Goal: Task Accomplishment & Management: Use online tool/utility

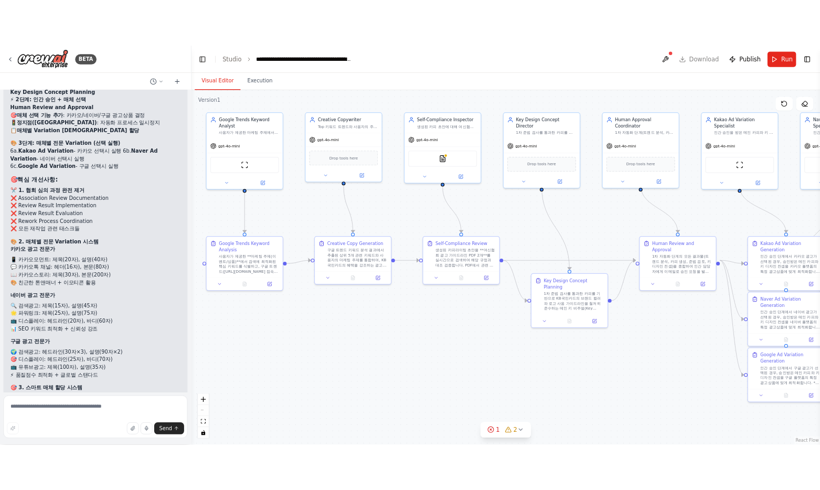
scroll to position [10474, 0]
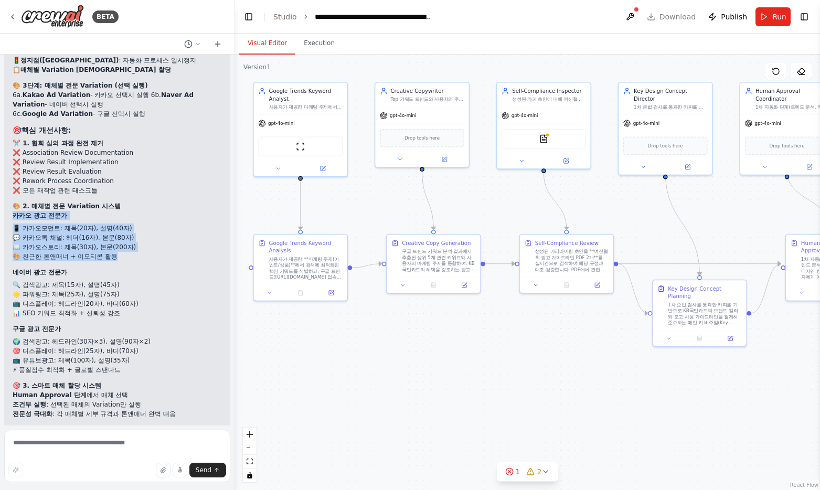
drag, startPoint x: 114, startPoint y: 207, endPoint x: 12, endPoint y: 170, distance: 109.2
click at [12, 170] on div "✅ KB국민카드 마케팅 자동화 시스템 대폭 단순화 완료! 🔄 새로운 단순화된 워크플로우: 📋 1단계: 핵심 자동화 프로세스 구글 트렌드 키워드…" at bounding box center [117, 251] width 226 height 619
click at [417, 143] on div "Drop tools here" at bounding box center [422, 137] width 84 height 18
click at [639, 17] on button at bounding box center [630, 16] width 17 height 19
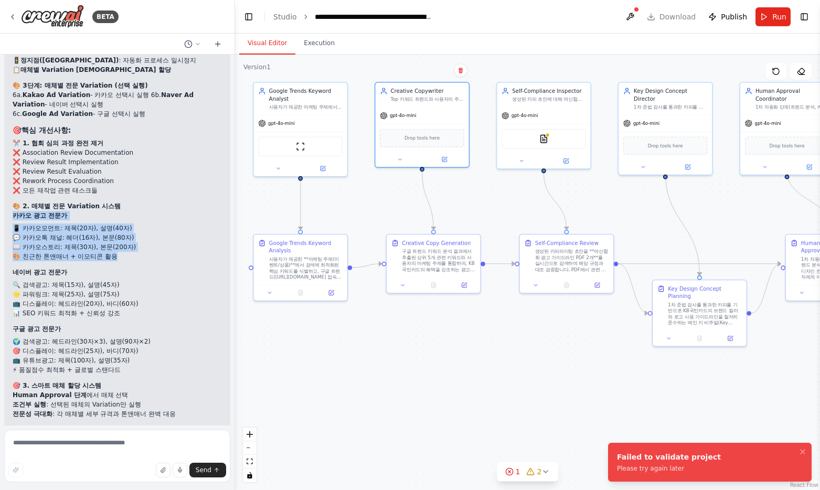
click at [514, 203] on div ".deletable-edge-delete-btn { width: 20px; height: 20px; border: 0px solid #ffff…" at bounding box center [527, 273] width 585 height 436
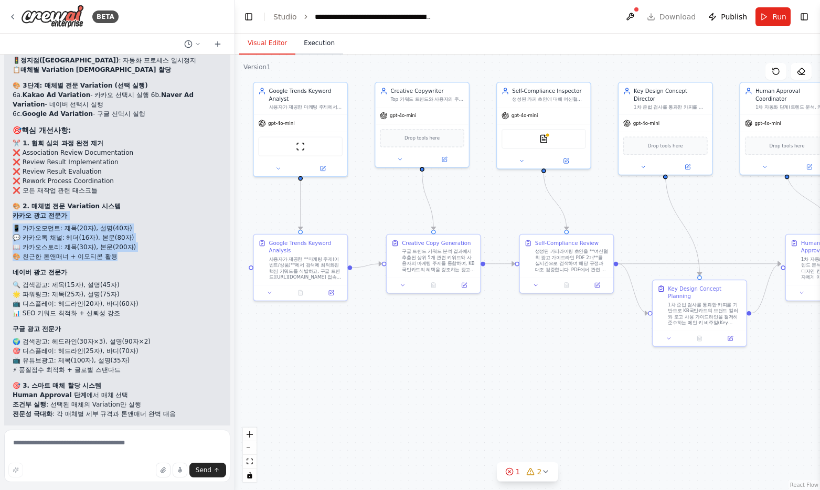
click at [313, 43] on button "Execution" at bounding box center [319, 44] width 48 height 22
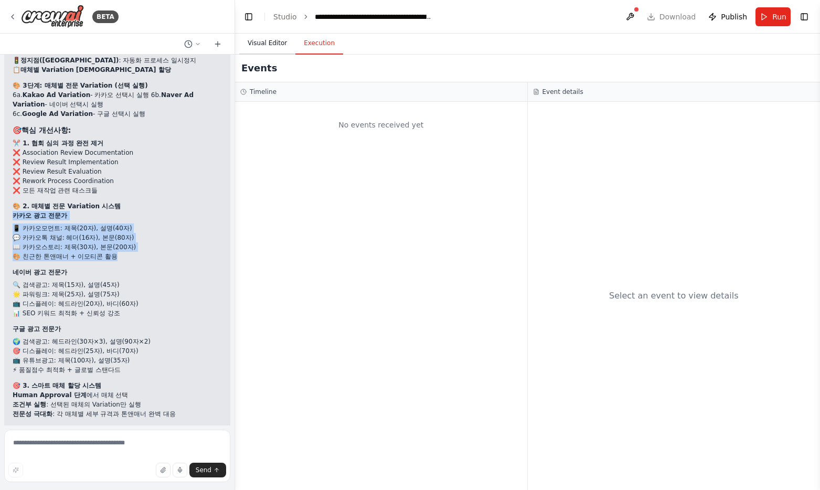
click at [272, 43] on button "Visual Editor" at bounding box center [267, 44] width 56 height 22
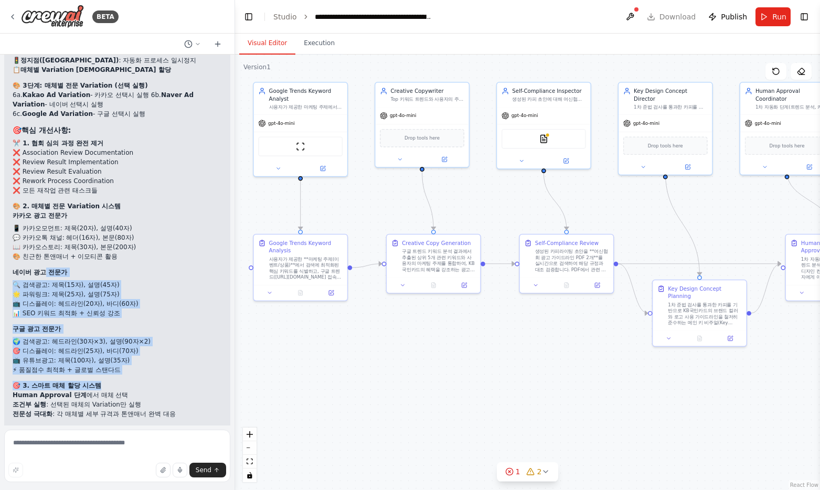
drag, startPoint x: 133, startPoint y: 333, endPoint x: 41, endPoint y: 219, distance: 146.3
click at [41, 220] on div "✅ KB국민카드 마케팅 자동화 시스템 대폭 단순화 완료! 🔄 새로운 단순화된 워크플로우: 📋 1단계: 핵심 자동화 프로세스 구글 트렌드 키워드…" at bounding box center [117, 252] width 209 height 602
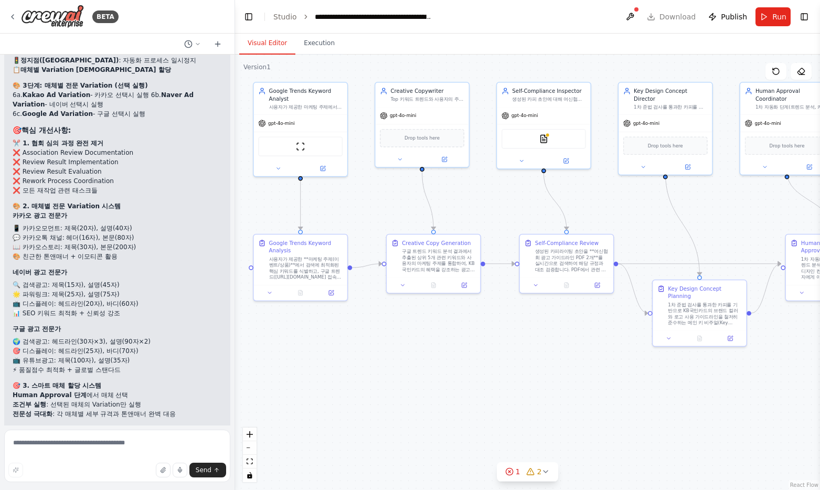
click at [41, 219] on div "✅ KB국민카드 마케팅 자동화 시스템 대폭 단순화 완료! 🔄 새로운 단순화된 워크플로우: 📋 1단계: 핵심 자동화 프로세스 구글 트렌드 키워드…" at bounding box center [117, 252] width 209 height 602
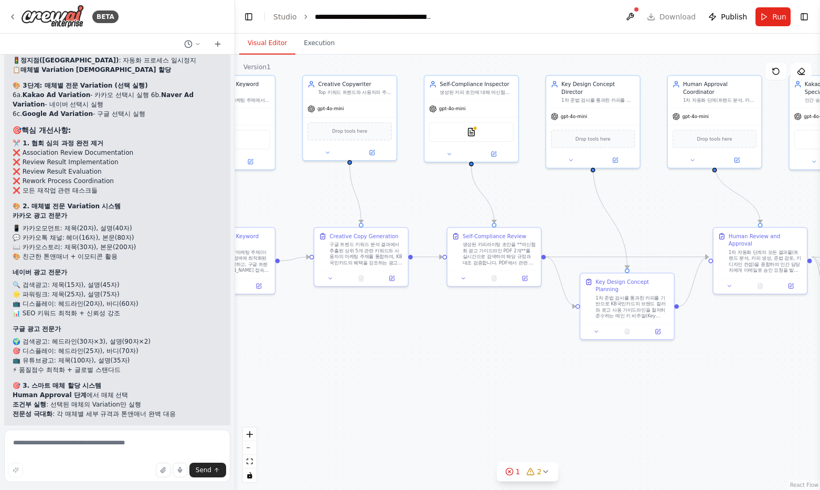
drag, startPoint x: 551, startPoint y: 362, endPoint x: 477, endPoint y: 356, distance: 74.2
click at [423, 350] on div ".deletable-edge-delete-btn { width: 20px; height: 20px; border: 0px solid #ffff…" at bounding box center [527, 273] width 585 height 436
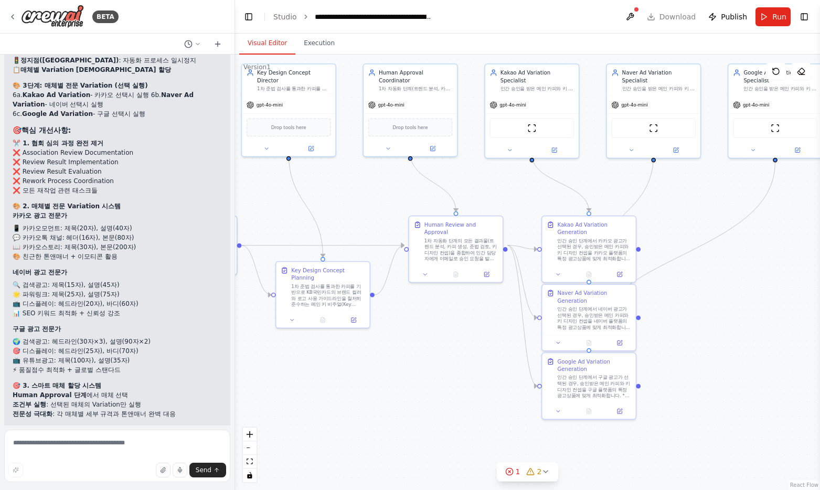
drag, startPoint x: 638, startPoint y: 365, endPoint x: 431, endPoint y: 357, distance: 206.9
click at [420, 357] on div ".deletable-edge-delete-btn { width: 20px; height: 20px; border: 0px solid #ffff…" at bounding box center [527, 273] width 585 height 436
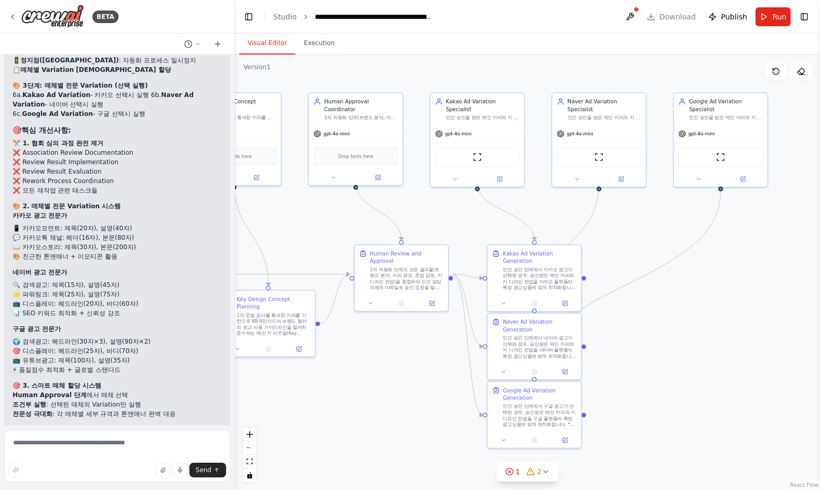
drag, startPoint x: 469, startPoint y: 358, endPoint x: 422, endPoint y: 383, distance: 53.0
click at [422, 363] on div ".deletable-edge-delete-btn { width: 20px; height: 20px; border: 0px solid #ffff…" at bounding box center [527, 273] width 585 height 436
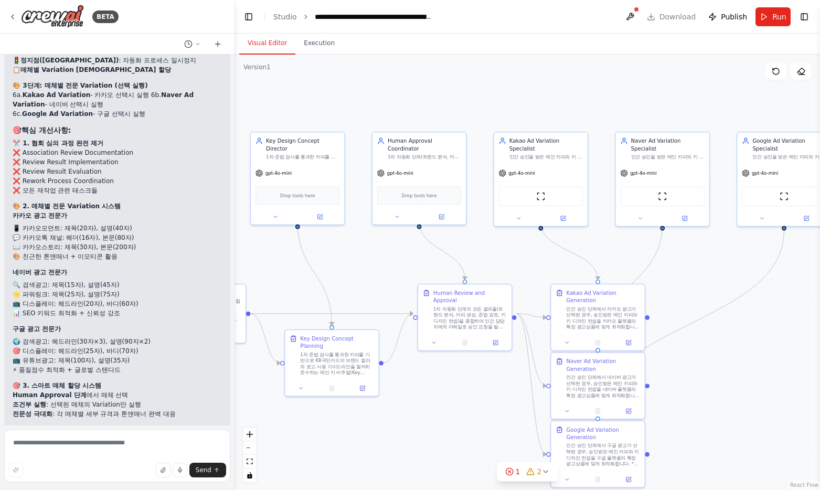
drag, startPoint x: 391, startPoint y: 374, endPoint x: 474, endPoint y: 404, distance: 88.1
click at [474, 363] on div ".deletable-edge-delete-btn { width: 20px; height: 20px; border: 0px solid #ffff…" at bounding box center [527, 273] width 585 height 436
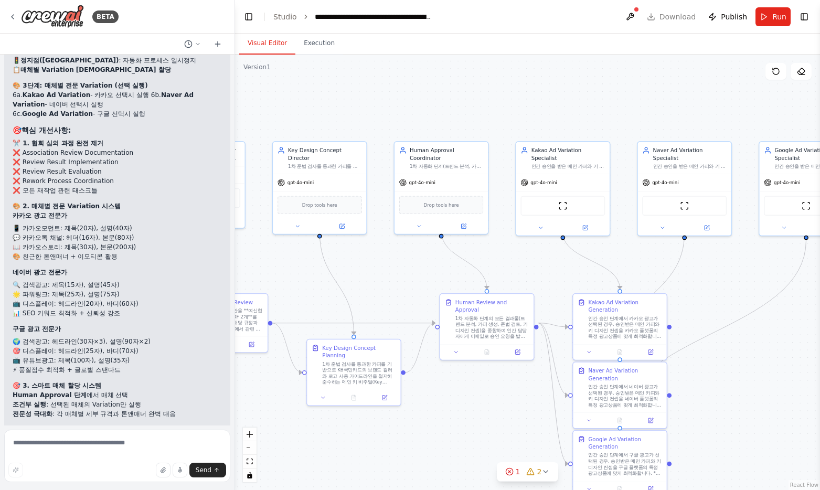
drag, startPoint x: 392, startPoint y: 295, endPoint x: 515, endPoint y: 323, distance: 126.4
click at [509, 323] on div ".deletable-edge-delete-btn { width: 20px; height: 20px; border: 0px solid #ffff…" at bounding box center [527, 273] width 585 height 436
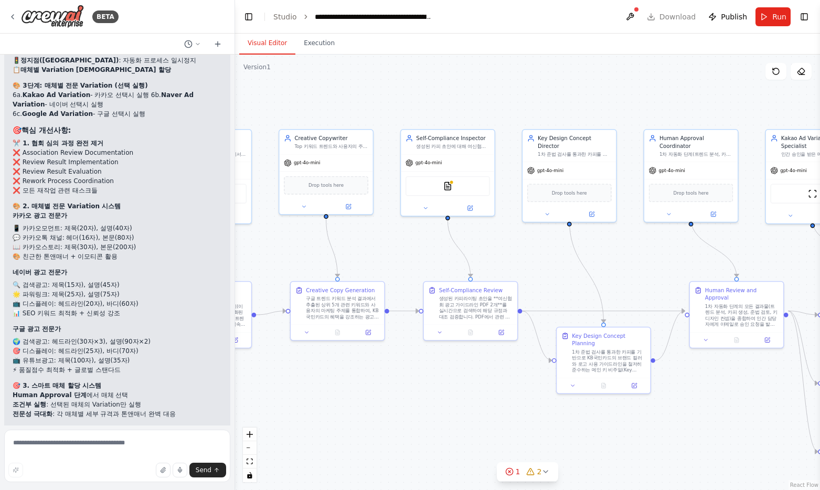
drag, startPoint x: 535, startPoint y: 297, endPoint x: 597, endPoint y: 268, distance: 68.3
click at [597, 268] on div ".deletable-edge-delete-btn { width: 20px; height: 20px; border: 0px solid #ffff…" at bounding box center [527, 273] width 585 height 436
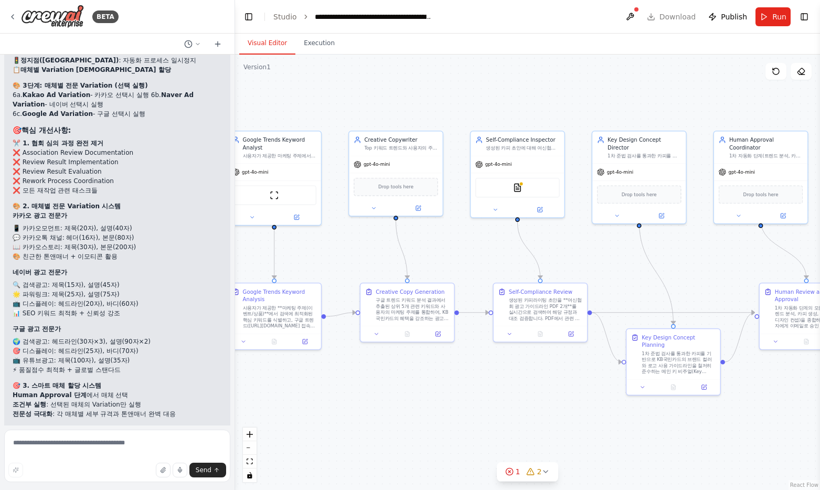
drag, startPoint x: 289, startPoint y: 248, endPoint x: 386, endPoint y: 253, distance: 97.2
click at [386, 253] on div ".deletable-edge-delete-btn { width: 20px; height: 20px; border: 0px solid #ffff…" at bounding box center [527, 273] width 585 height 436
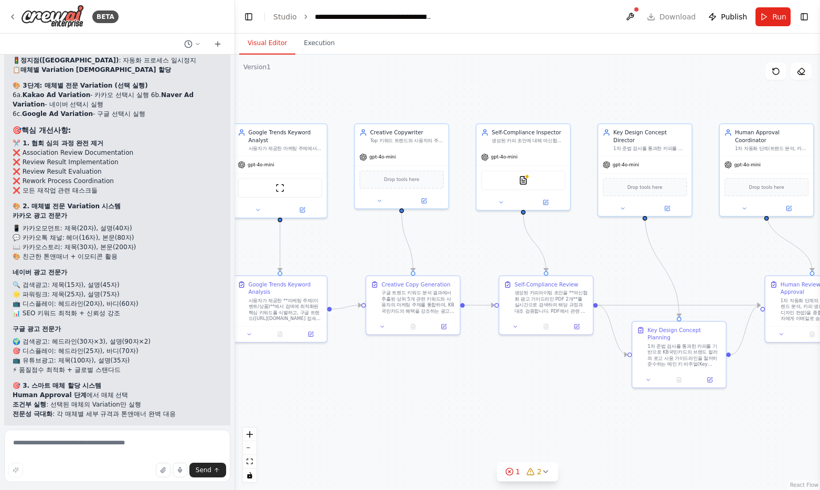
click at [330, 258] on div ".deletable-edge-delete-btn { width: 20px; height: 20px; border: 0px solid #ffff…" at bounding box center [527, 273] width 585 height 436
drag, startPoint x: 355, startPoint y: 261, endPoint x: 394, endPoint y: 257, distance: 38.6
click at [394, 257] on div ".deletable-edge-delete-btn { width: 20px; height: 20px; border: 0px solid #ffff…" at bounding box center [527, 273] width 585 height 436
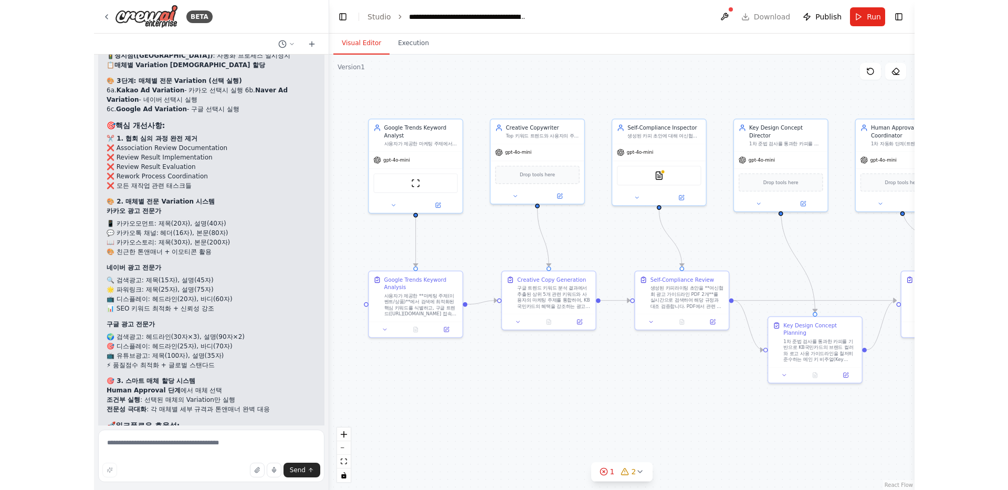
scroll to position [10477, 0]
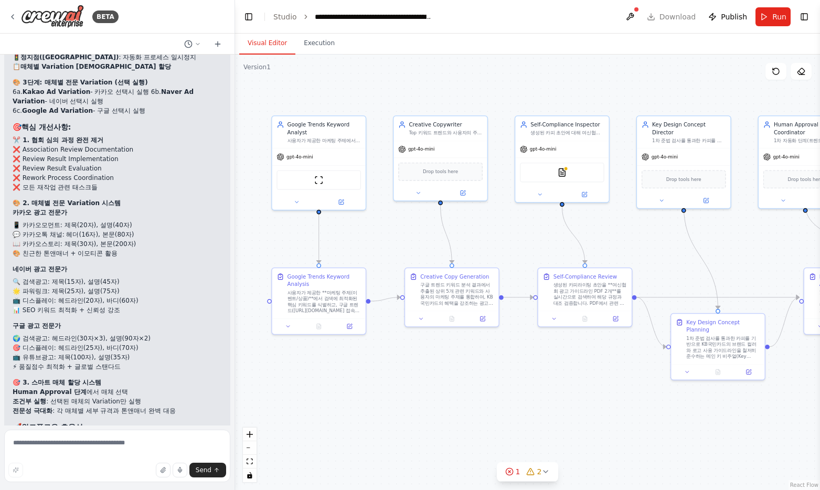
drag, startPoint x: 504, startPoint y: 255, endPoint x: 306, endPoint y: 231, distance: 198.7
click at [363, 236] on div ".deletable-edge-delete-btn { width: 20px; height: 20px; border: 0px solid #ffff…" at bounding box center [527, 273] width 585 height 436
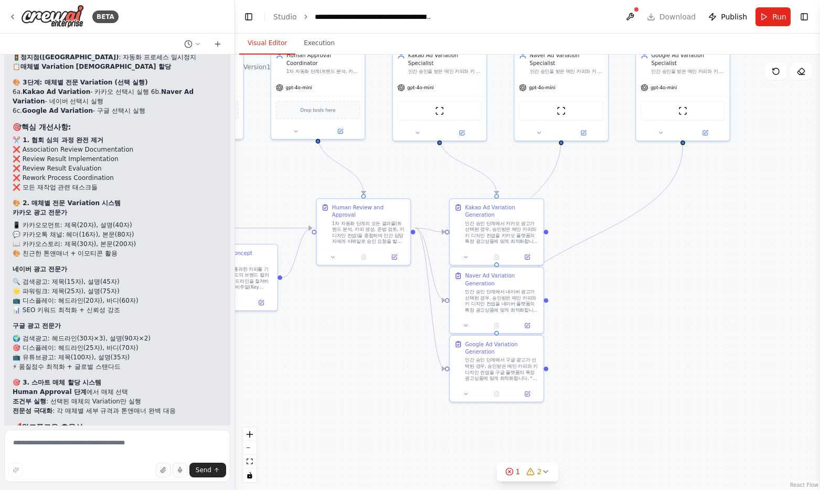
drag, startPoint x: 596, startPoint y: 239, endPoint x: 249, endPoint y: 188, distance: 350.1
click at [249, 188] on div ".deletable-edge-delete-btn { width: 20px; height: 20px; border: 0px solid #ffff…" at bounding box center [527, 273] width 585 height 436
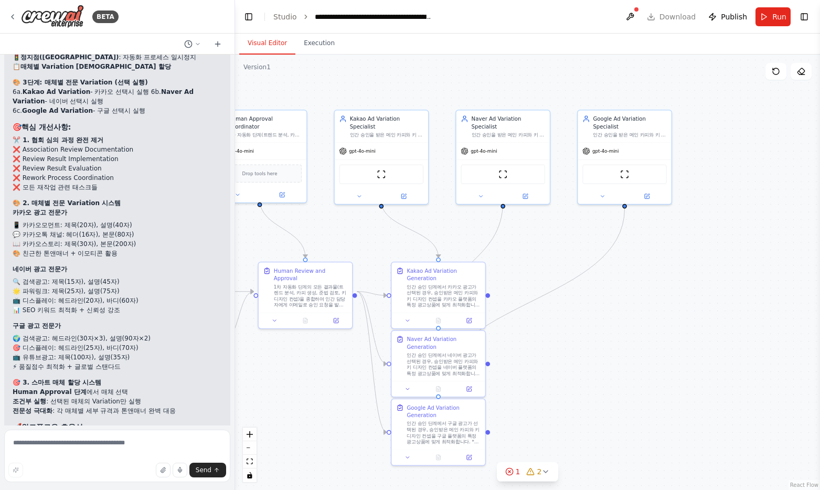
drag, startPoint x: 635, startPoint y: 221, endPoint x: 572, endPoint y: 289, distance: 92.5
click at [572, 290] on div ".deletable-edge-delete-btn { width: 20px; height: 20px; border: 0px solid #ffff…" at bounding box center [527, 273] width 585 height 436
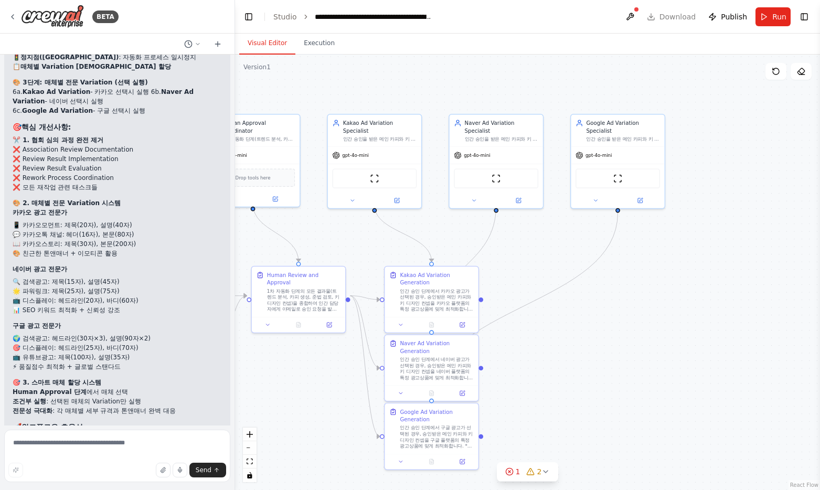
drag, startPoint x: 532, startPoint y: 250, endPoint x: 527, endPoint y: 244, distance: 7.1
click at [530, 246] on div ".deletable-edge-delete-btn { width: 20px; height: 20px; border: 0px solid #ffff…" at bounding box center [527, 273] width 585 height 436
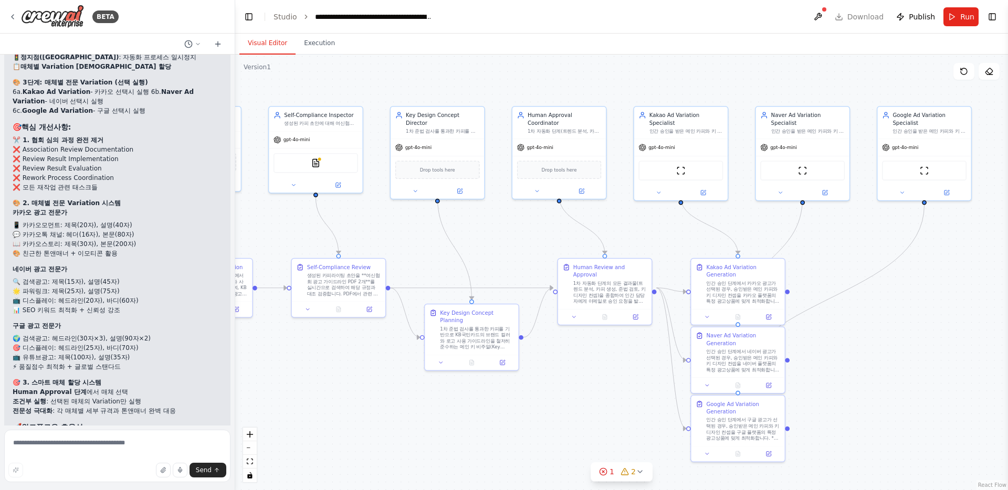
drag, startPoint x: 587, startPoint y: 330, endPoint x: 893, endPoint y: 320, distance: 305.6
click at [760, 321] on div ".deletable-edge-delete-btn { width: 20px; height: 20px; border: 0px solid #ffff…" at bounding box center [621, 273] width 772 height 436
